Goal: Transaction & Acquisition: Book appointment/travel/reservation

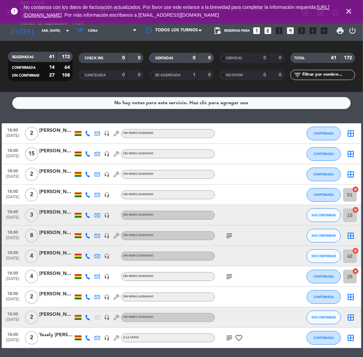
click at [288, 29] on icon "looks_4" at bounding box center [290, 30] width 9 height 9
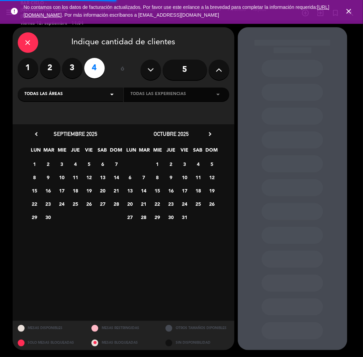
click at [218, 67] on icon at bounding box center [218, 70] width 6 height 10
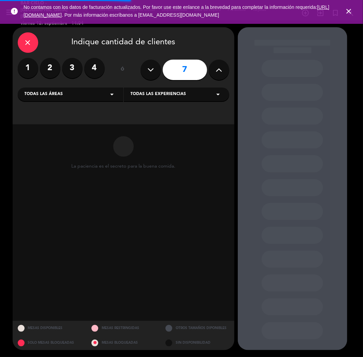
click at [218, 67] on icon at bounding box center [218, 70] width 6 height 10
type input "8"
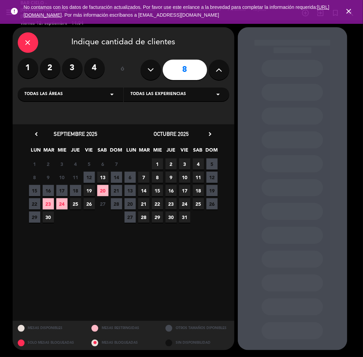
click at [101, 191] on span "20" at bounding box center [102, 190] width 11 height 11
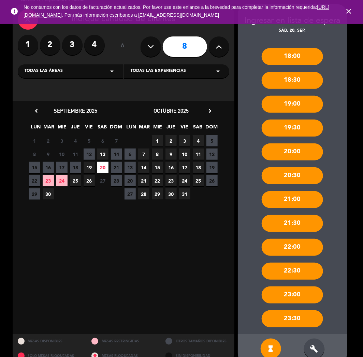
scroll to position [36, 0]
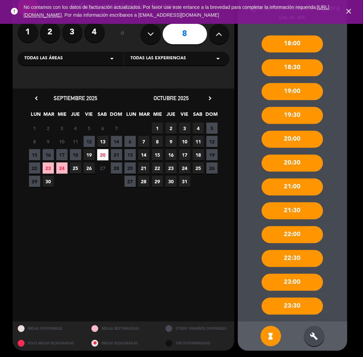
drag, startPoint x: 321, startPoint y: 342, endPoint x: 318, endPoint y: 335, distance: 6.8
click at [319, 341] on div "build" at bounding box center [314, 336] width 20 height 20
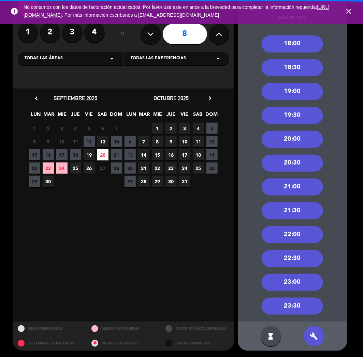
click at [299, 234] on div "22:00" at bounding box center [292, 234] width 61 height 17
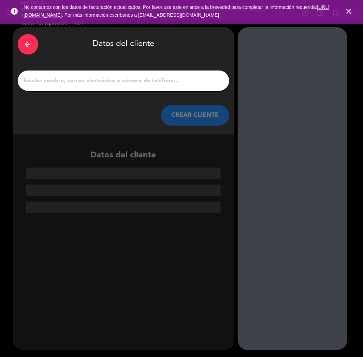
scroll to position [0, 0]
click at [203, 77] on input "1" at bounding box center [123, 81] width 201 height 10
paste input "[PERSON_NAME]"
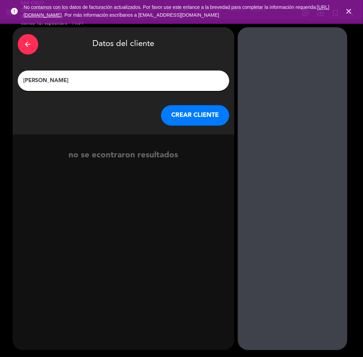
type input "[PERSON_NAME]"
click at [198, 110] on button "CREAR CLIENTE" at bounding box center [195, 115] width 68 height 20
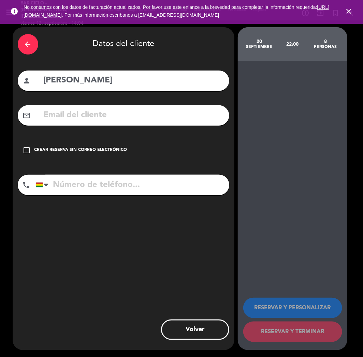
click at [197, 111] on input "text" at bounding box center [133, 115] width 181 height 14
paste input "[PERSON_NAME][EMAIL_ADDRESS][PERSON_NAME][PERSON_NAME][DOMAIN_NAME]"
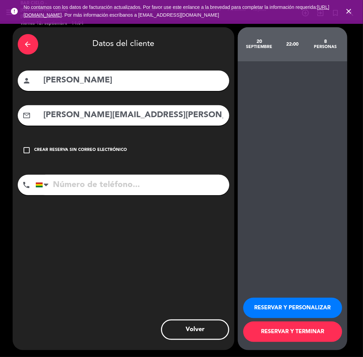
type input "[PERSON_NAME][EMAIL_ADDRESS][PERSON_NAME][PERSON_NAME][DOMAIN_NAME]"
click at [143, 179] on input "tel" at bounding box center [132, 185] width 194 height 20
paste input "78464975"
type input "78464975"
click at [283, 315] on button "RESERVAR Y PERSONALIZAR" at bounding box center [292, 308] width 99 height 20
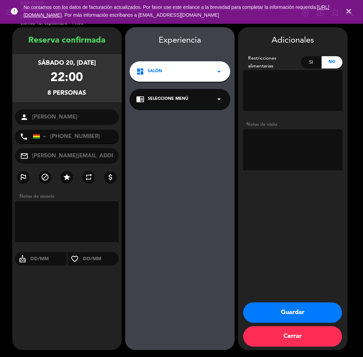
click at [311, 152] on textarea at bounding box center [292, 150] width 99 height 41
type textarea "cumple"
click at [279, 310] on button "Guardar" at bounding box center [292, 313] width 99 height 20
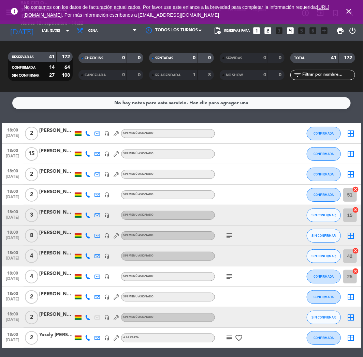
click at [289, 29] on icon "looks_4" at bounding box center [290, 30] width 9 height 9
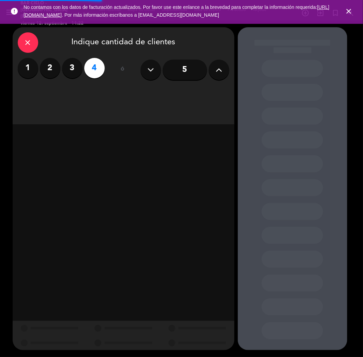
click at [230, 70] on div "close Indique cantidad de clientes 1 2 3 4 ó 5" at bounding box center [124, 75] width 222 height 97
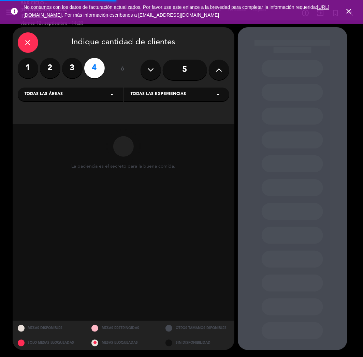
click at [220, 72] on icon at bounding box center [218, 70] width 6 height 10
click at [220, 73] on icon at bounding box center [218, 70] width 6 height 10
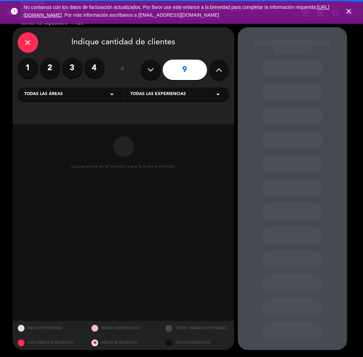
click at [220, 73] on icon at bounding box center [218, 70] width 6 height 10
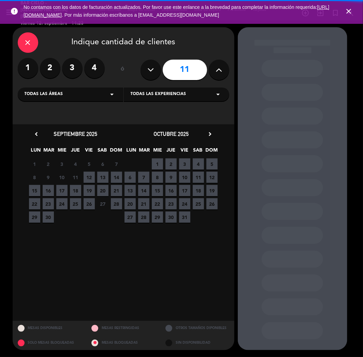
click at [216, 73] on icon at bounding box center [218, 70] width 6 height 10
type input "12"
click at [186, 164] on span "3" at bounding box center [184, 164] width 11 height 11
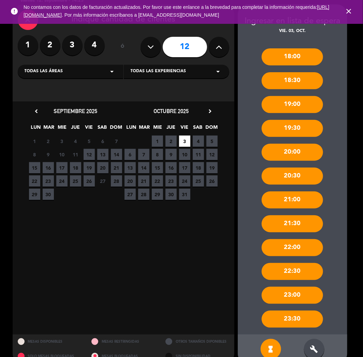
scroll to position [36, 0]
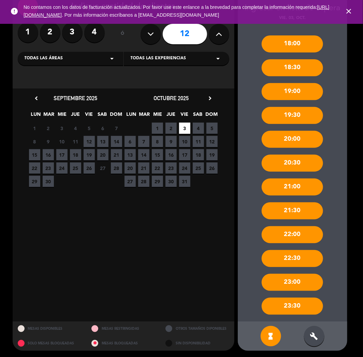
click at [307, 335] on div "build" at bounding box center [314, 336] width 20 height 20
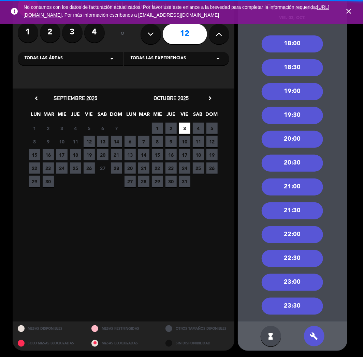
click at [298, 134] on div "20:00" at bounding box center [292, 139] width 61 height 17
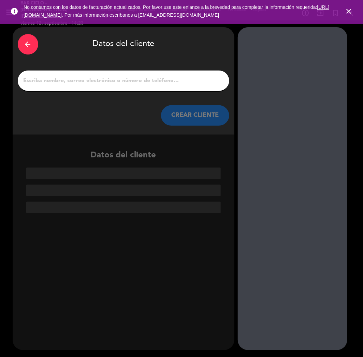
click at [134, 77] on input "1" at bounding box center [123, 81] width 201 height 10
paste input "[PERSON_NAME]"
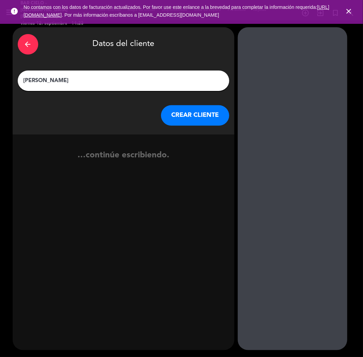
type input "[PERSON_NAME]"
click at [182, 108] on button "CREAR CLIENTE" at bounding box center [195, 115] width 68 height 20
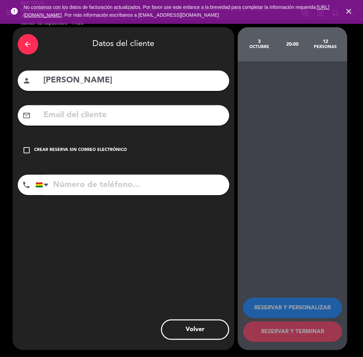
click at [182, 111] on input "text" at bounding box center [133, 115] width 181 height 14
paste input "[EMAIL_ADDRESS][DOMAIN_NAME]"
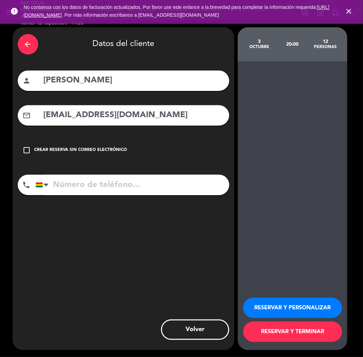
type input "[EMAIL_ADDRESS][DOMAIN_NAME]"
drag, startPoint x: 183, startPoint y: 181, endPoint x: 189, endPoint y: 193, distance: 13.1
click at [183, 181] on input "tel" at bounding box center [132, 185] width 194 height 20
paste input "[PHONE_NUMBER]"
type input "[PHONE_NUMBER]"
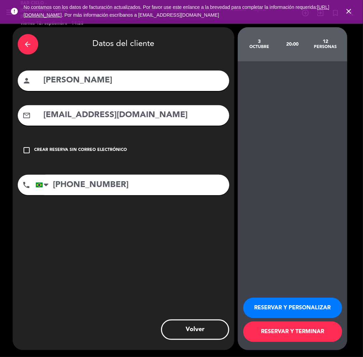
click at [325, 304] on button "RESERVAR Y PERSONALIZAR" at bounding box center [292, 308] width 99 height 20
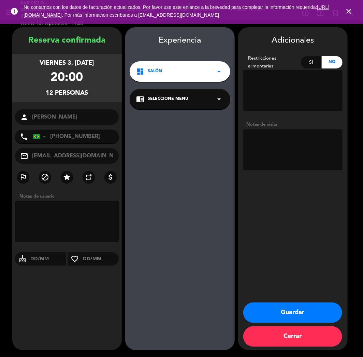
click at [309, 308] on button "Guardar" at bounding box center [292, 313] width 99 height 20
